Goal: Transaction & Acquisition: Purchase product/service

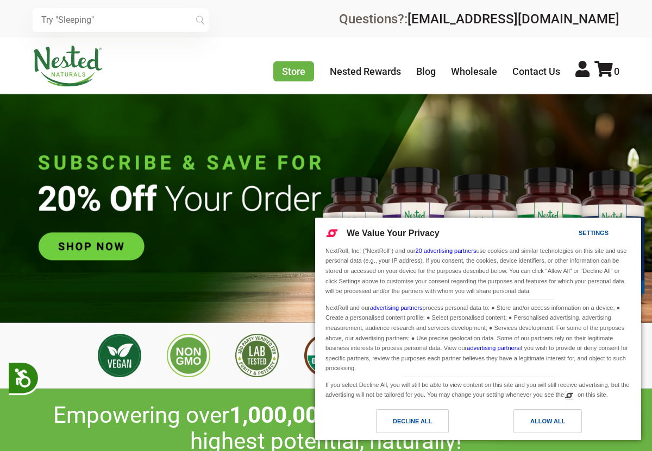
scroll to position [0, 367]
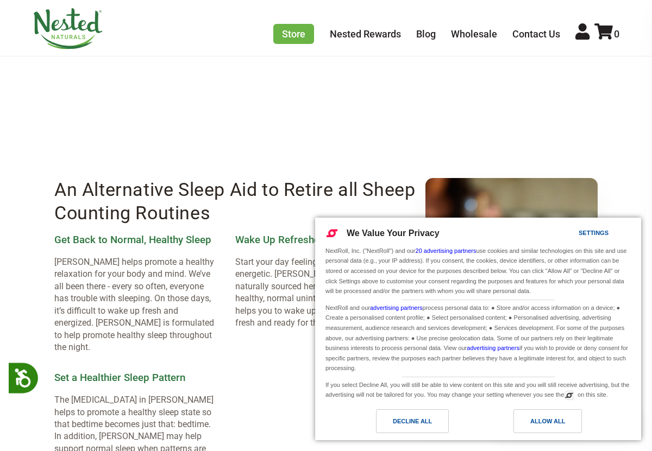
scroll to position [1354, 0]
